Goal: Transaction & Acquisition: Purchase product/service

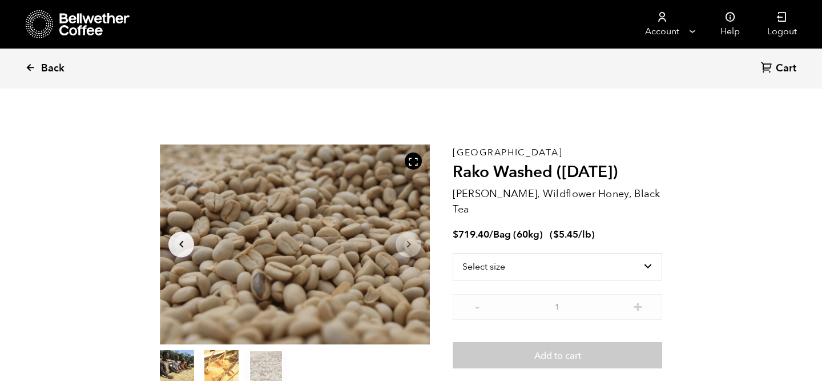
click at [29, 71] on icon at bounding box center [30, 67] width 10 height 10
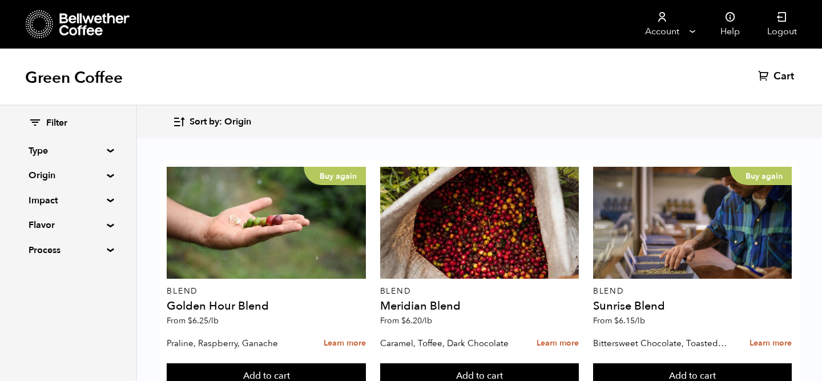
scroll to position [714, 0]
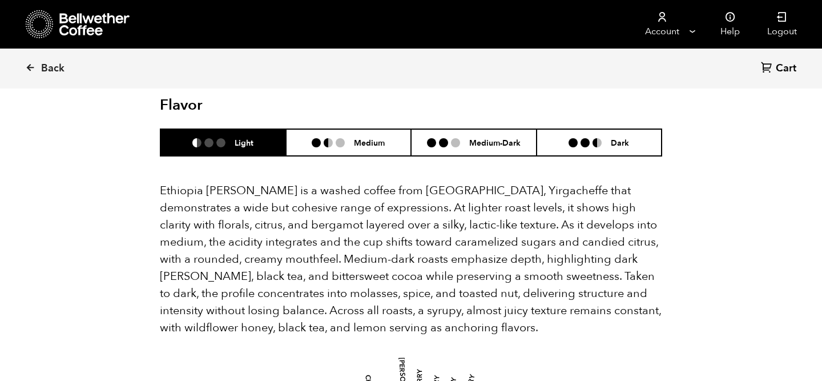
scroll to position [737, 0]
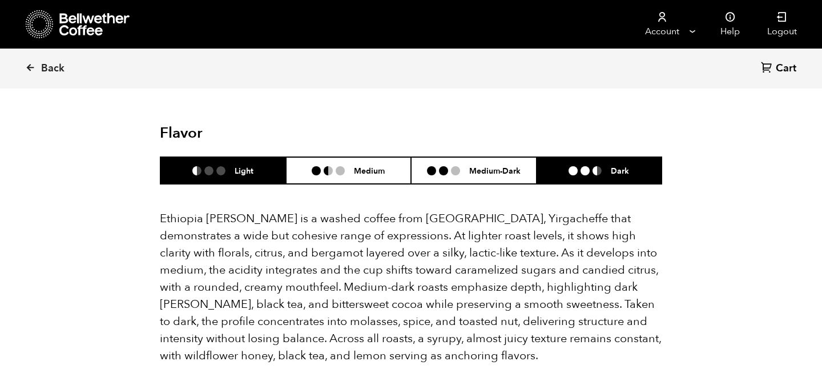
click at [621, 165] on h6 "Dark" at bounding box center [619, 170] width 18 height 10
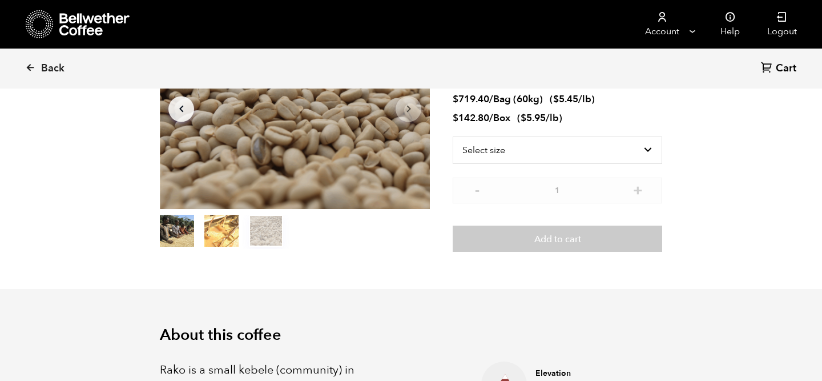
scroll to position [0, 0]
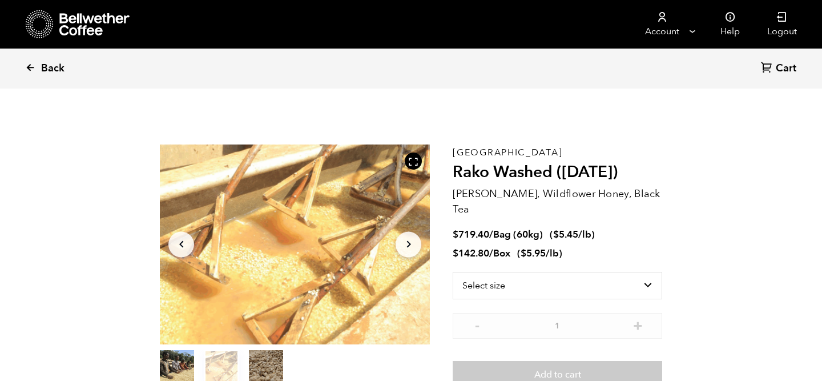
click at [31, 76] on link "Back" at bounding box center [60, 68] width 71 height 39
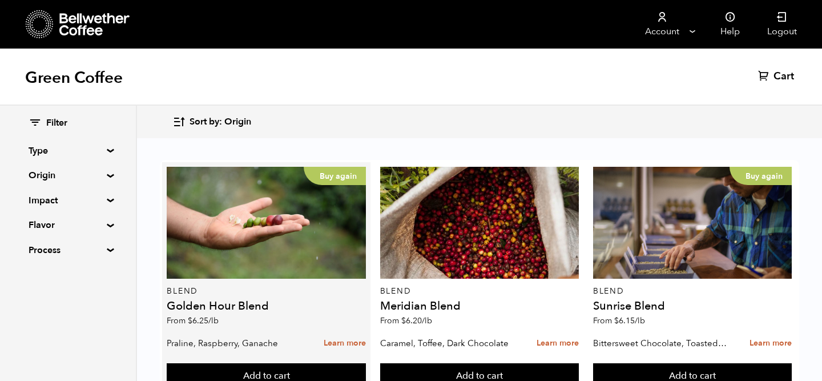
scroll to position [5, 0]
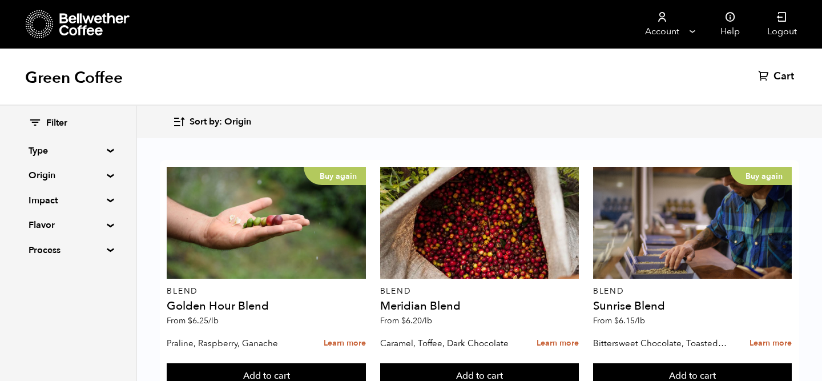
click at [104, 152] on summary "Type" at bounding box center [68, 151] width 79 height 14
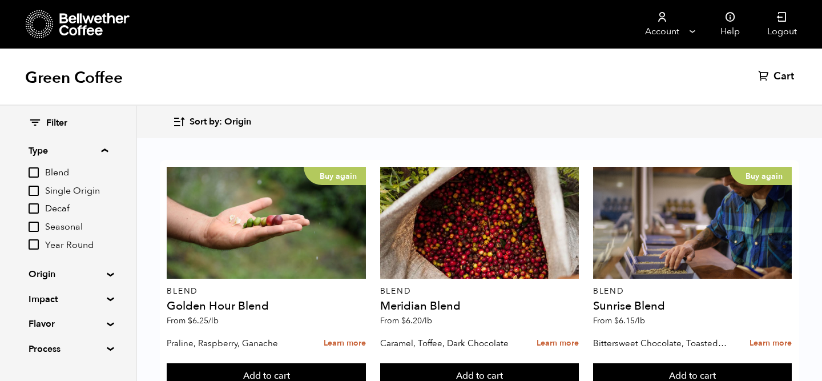
click at [108, 146] on summary "Type" at bounding box center [68, 151] width 79 height 14
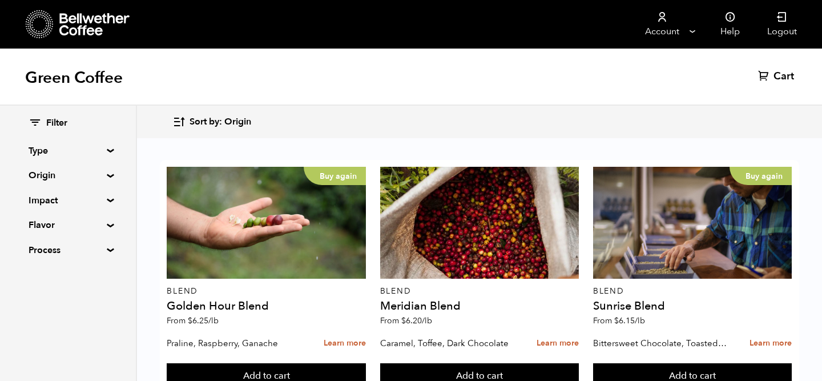
click at [107, 175] on summary "Origin" at bounding box center [68, 175] width 79 height 14
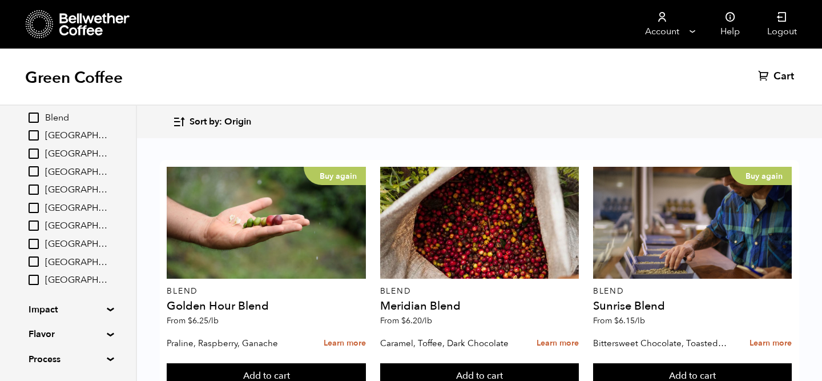
scroll to position [0, 0]
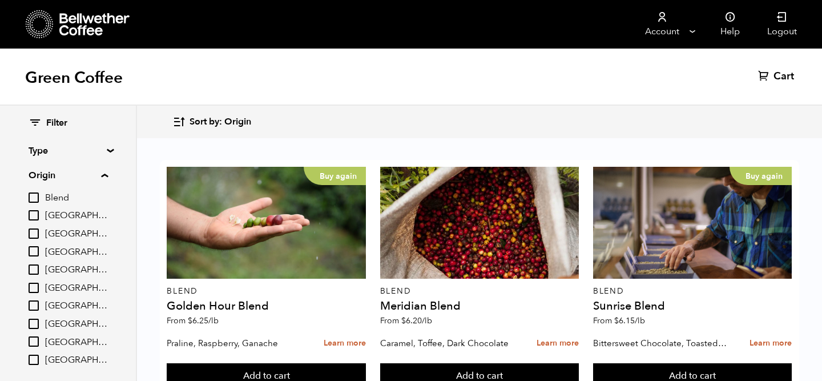
click at [106, 171] on summary "Origin" at bounding box center [68, 175] width 79 height 14
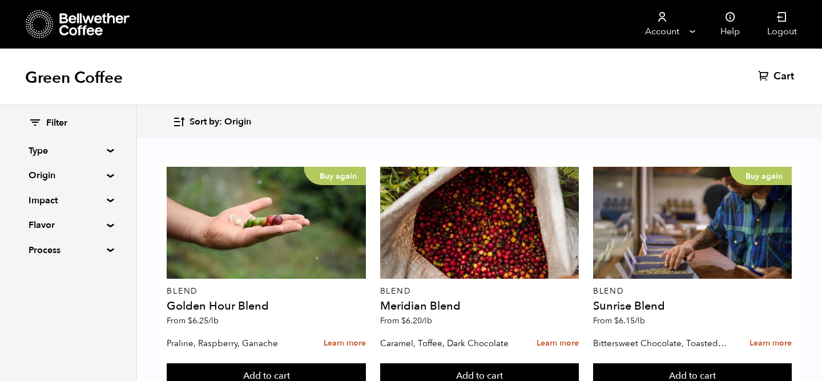
click at [107, 201] on summary "Impact" at bounding box center [68, 200] width 79 height 14
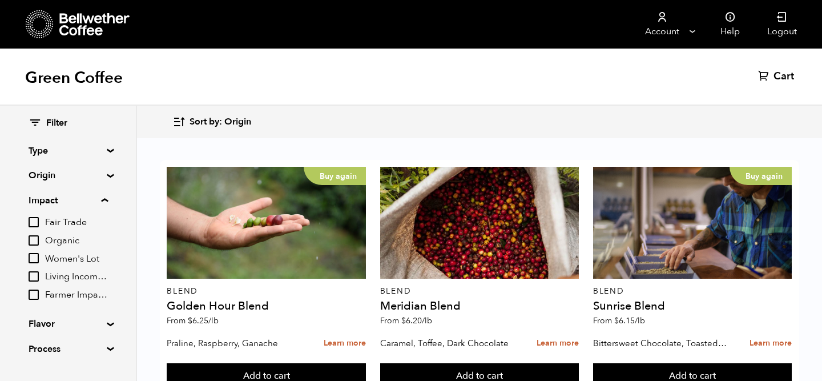
click at [38, 261] on input "Women's Lot" at bounding box center [34, 258] width 10 height 10
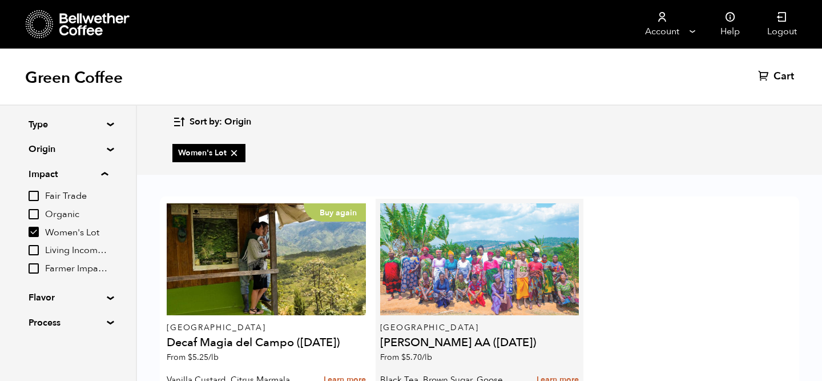
scroll to position [1, 0]
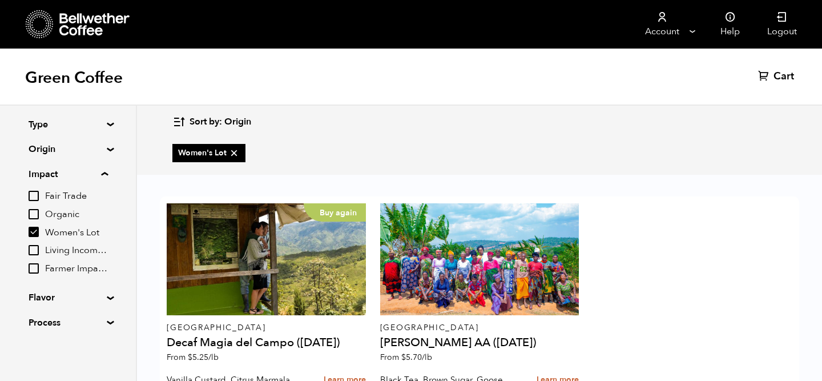
click at [33, 233] on input "Women's Lot" at bounding box center [34, 231] width 10 height 10
checkbox input "false"
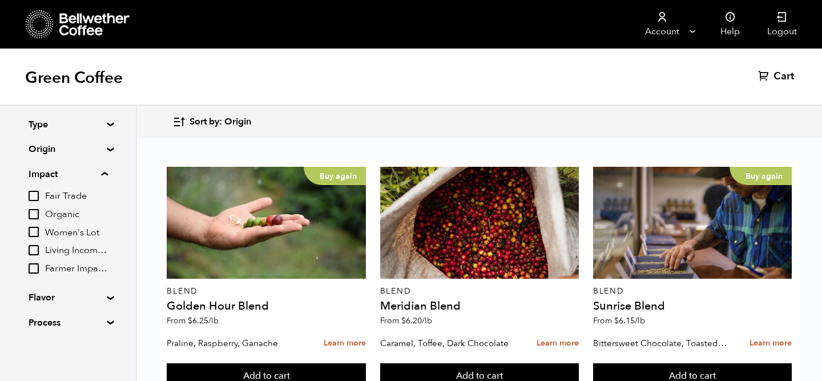
click at [35, 249] on input "Living Income Pricing" at bounding box center [34, 250] width 10 height 10
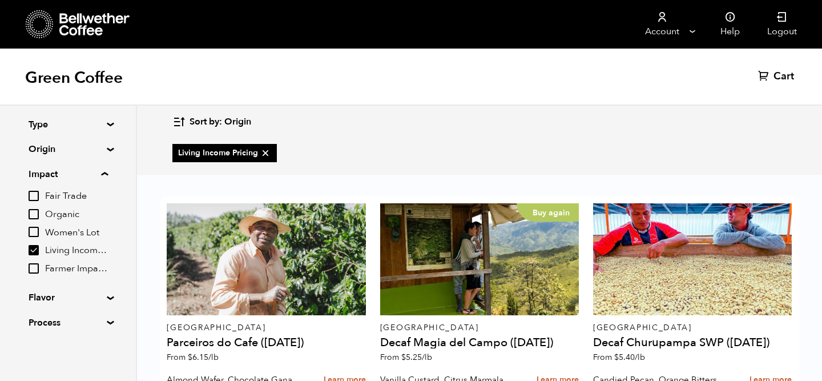
click at [32, 250] on input "Living Income Pricing" at bounding box center [34, 250] width 10 height 10
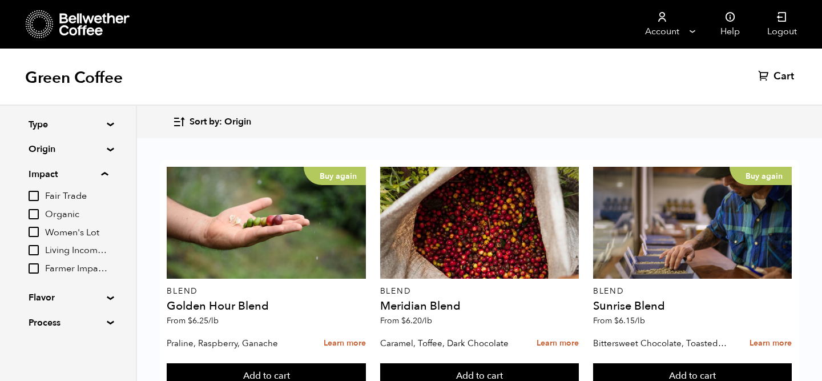
click at [35, 249] on input "Living Income Pricing" at bounding box center [34, 250] width 10 height 10
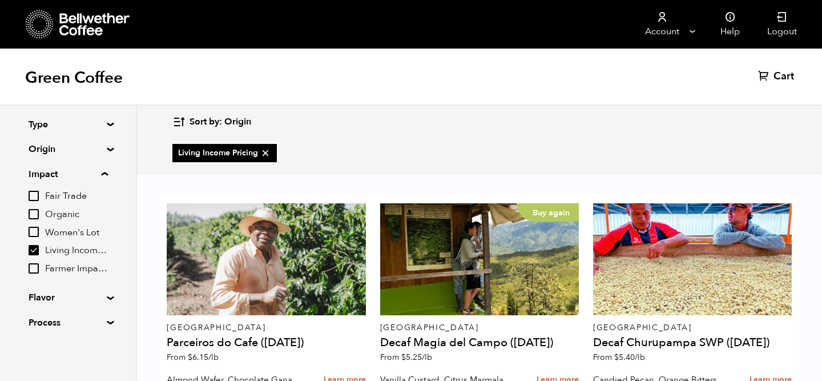
scroll to position [0, 0]
click at [264, 149] on icon at bounding box center [265, 152] width 11 height 11
checkbox input "false"
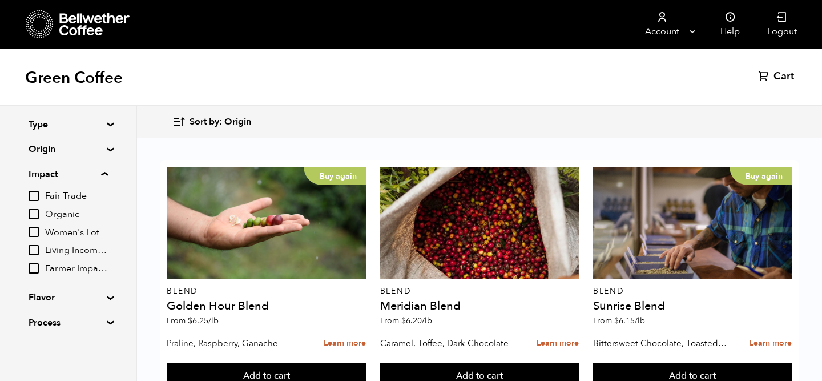
click at [33, 267] on input "Farmer Impact Fund" at bounding box center [34, 268] width 10 height 10
checkbox input "true"
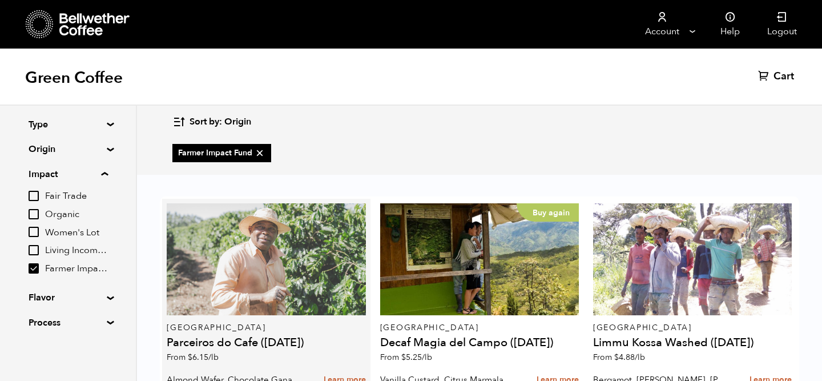
scroll to position [51, 0]
click at [323, 234] on div at bounding box center [266, 259] width 199 height 112
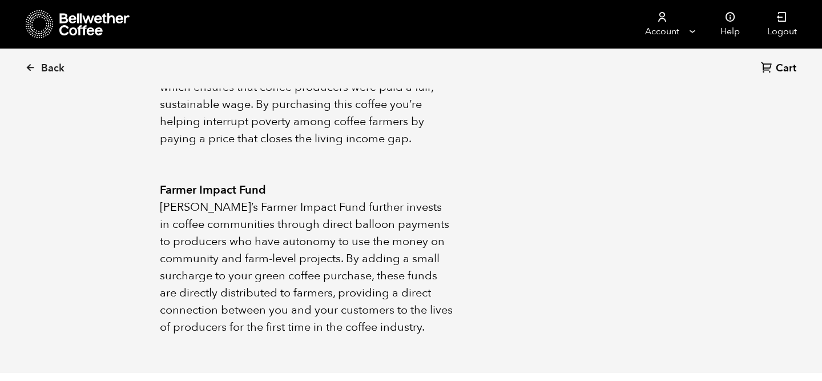
scroll to position [791, 0]
